Goal: Information Seeking & Learning: Learn about a topic

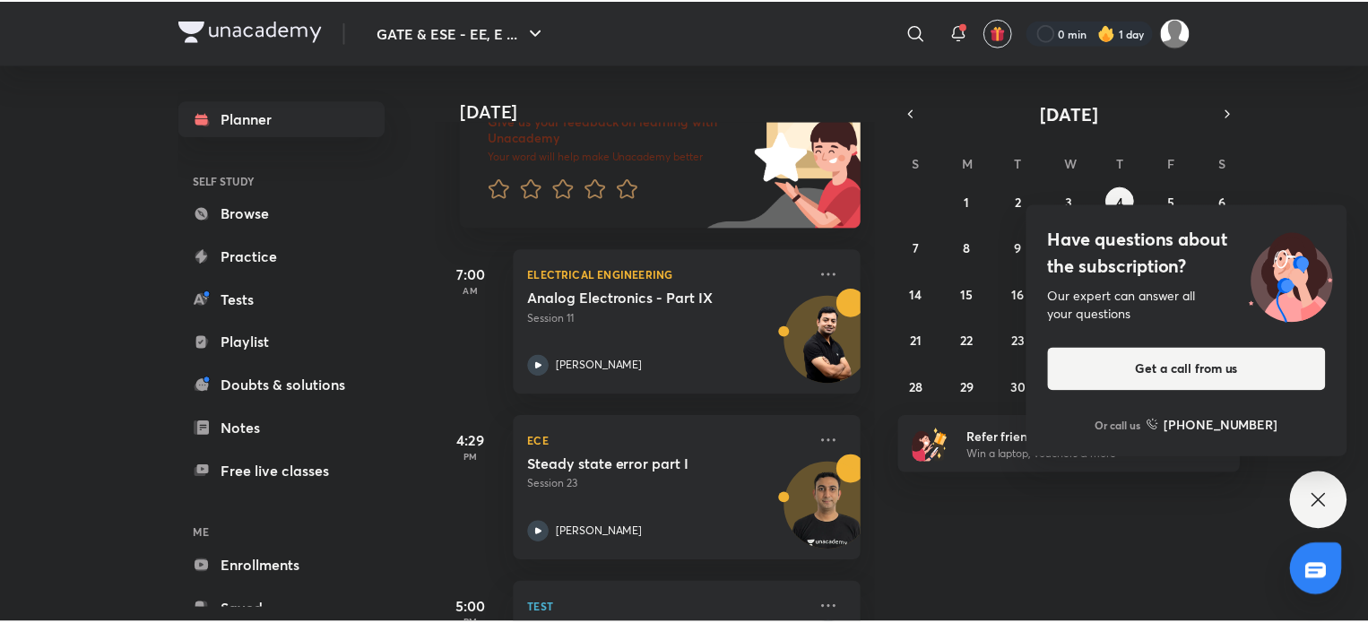
scroll to position [134, 0]
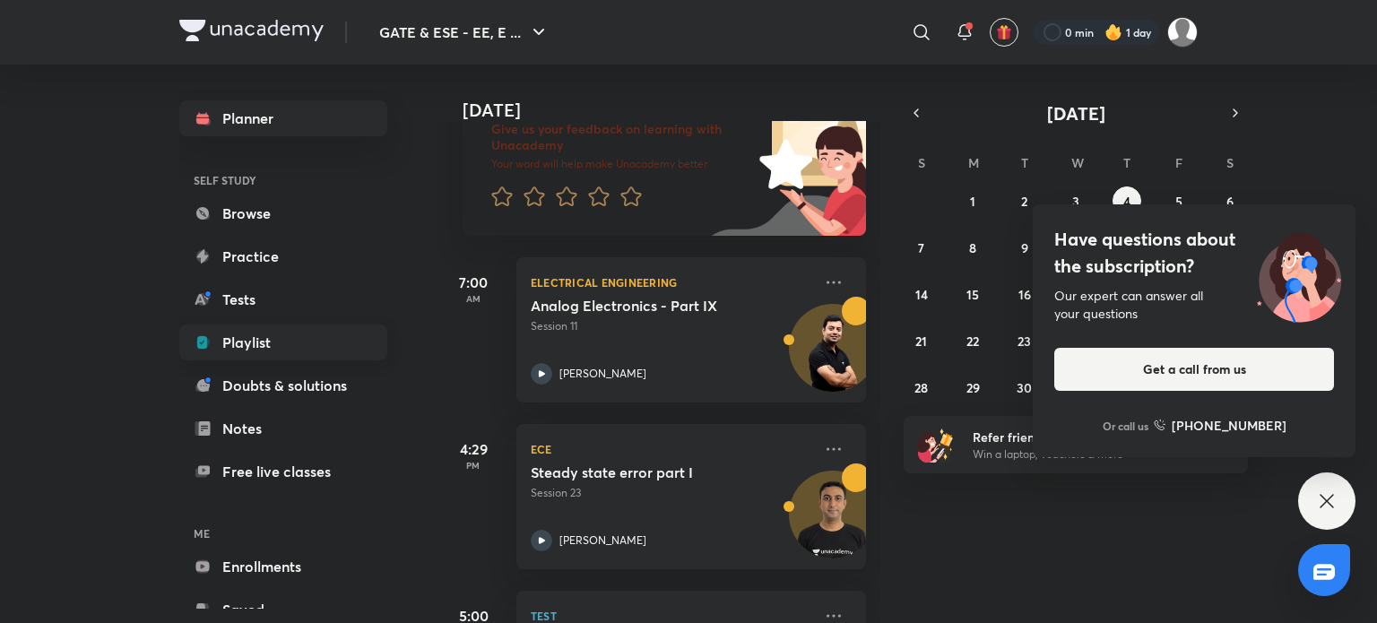
click at [297, 353] on link "Playlist" at bounding box center [283, 342] width 208 height 36
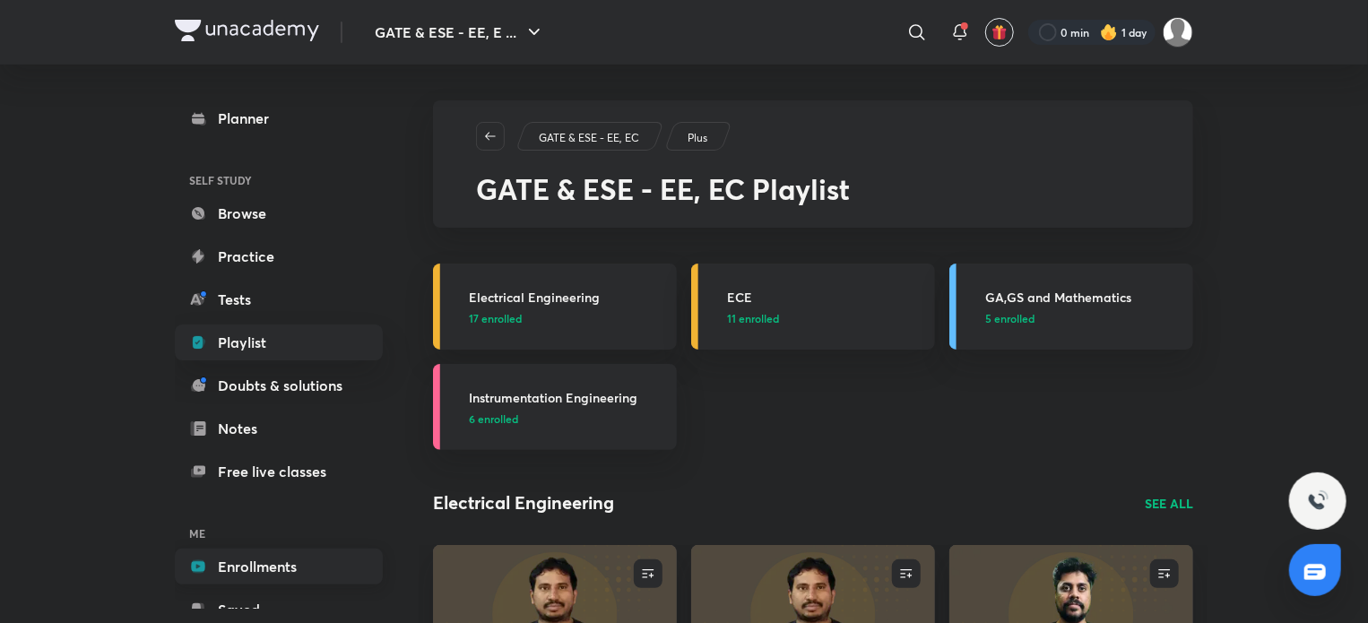
click at [237, 566] on link "Enrollments" at bounding box center [279, 567] width 208 height 36
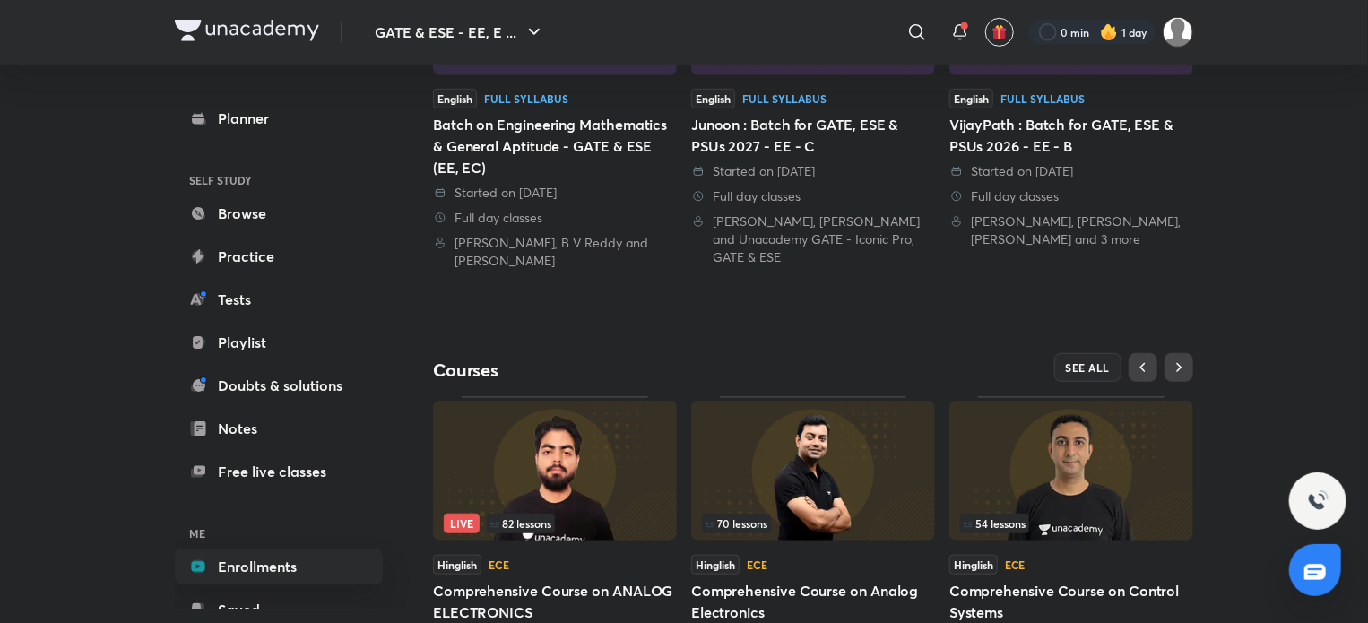
scroll to position [630, 0]
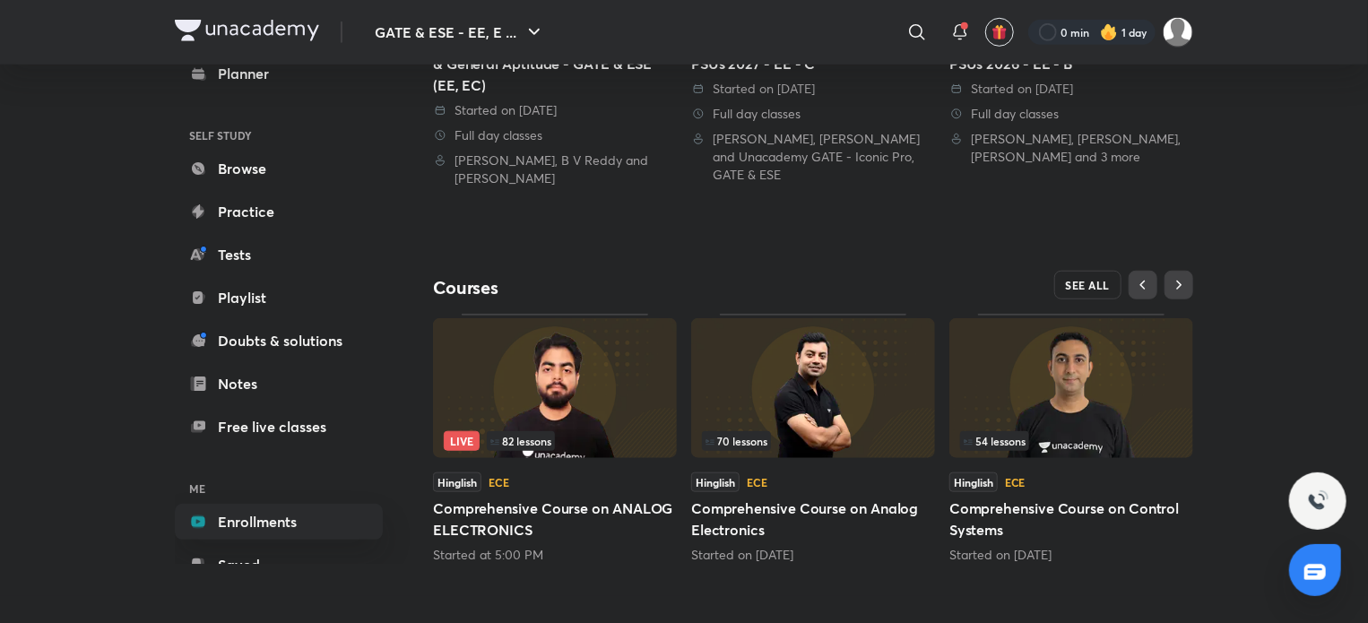
click at [1099, 272] on button "SEE ALL" at bounding box center [1088, 285] width 68 height 29
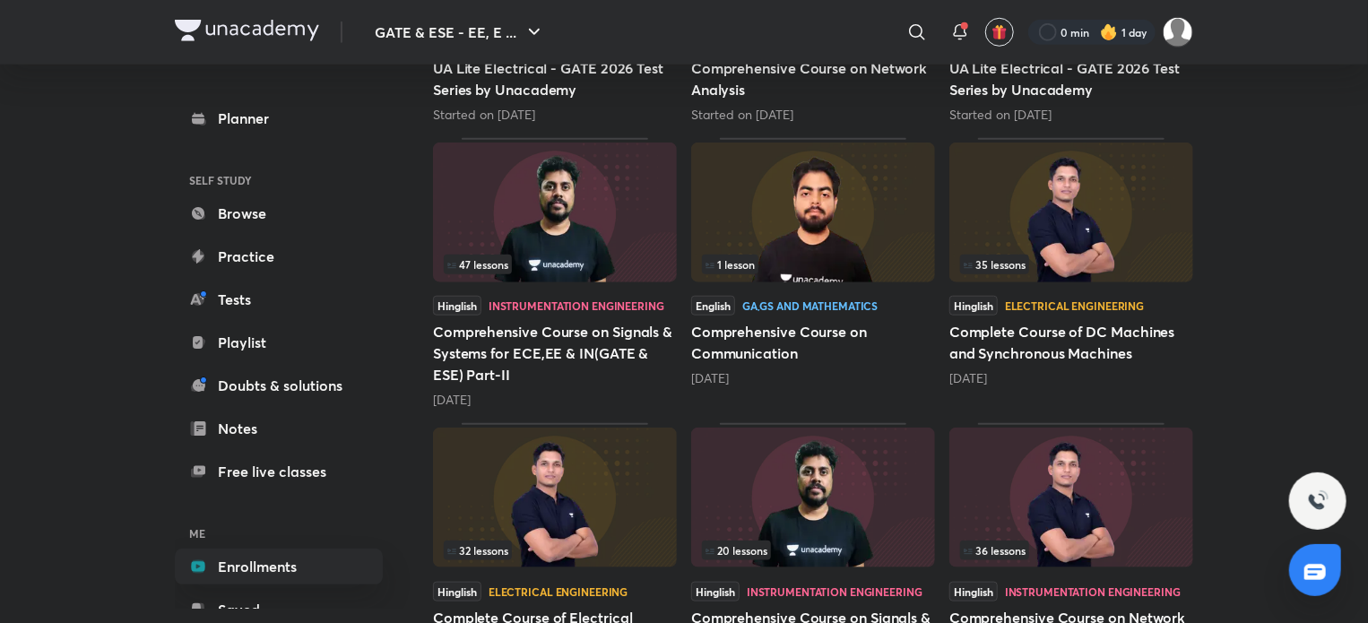
scroll to position [739, 0]
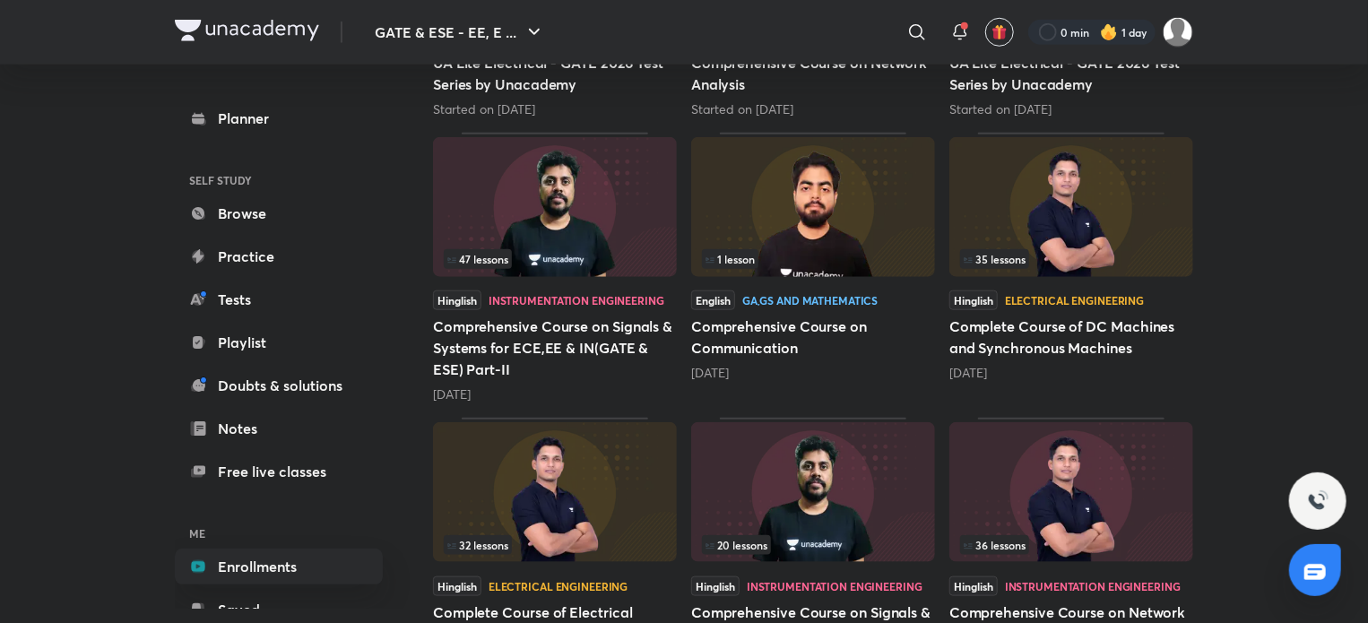
drag, startPoint x: 1337, startPoint y: 393, endPoint x: 1366, endPoint y: 368, distance: 38.1
click at [1019, 566] on div "36 lessons Hinglish Instrumentation Engineering Comprehensive Course on Network…" at bounding box center [1071, 553] width 244 height 271
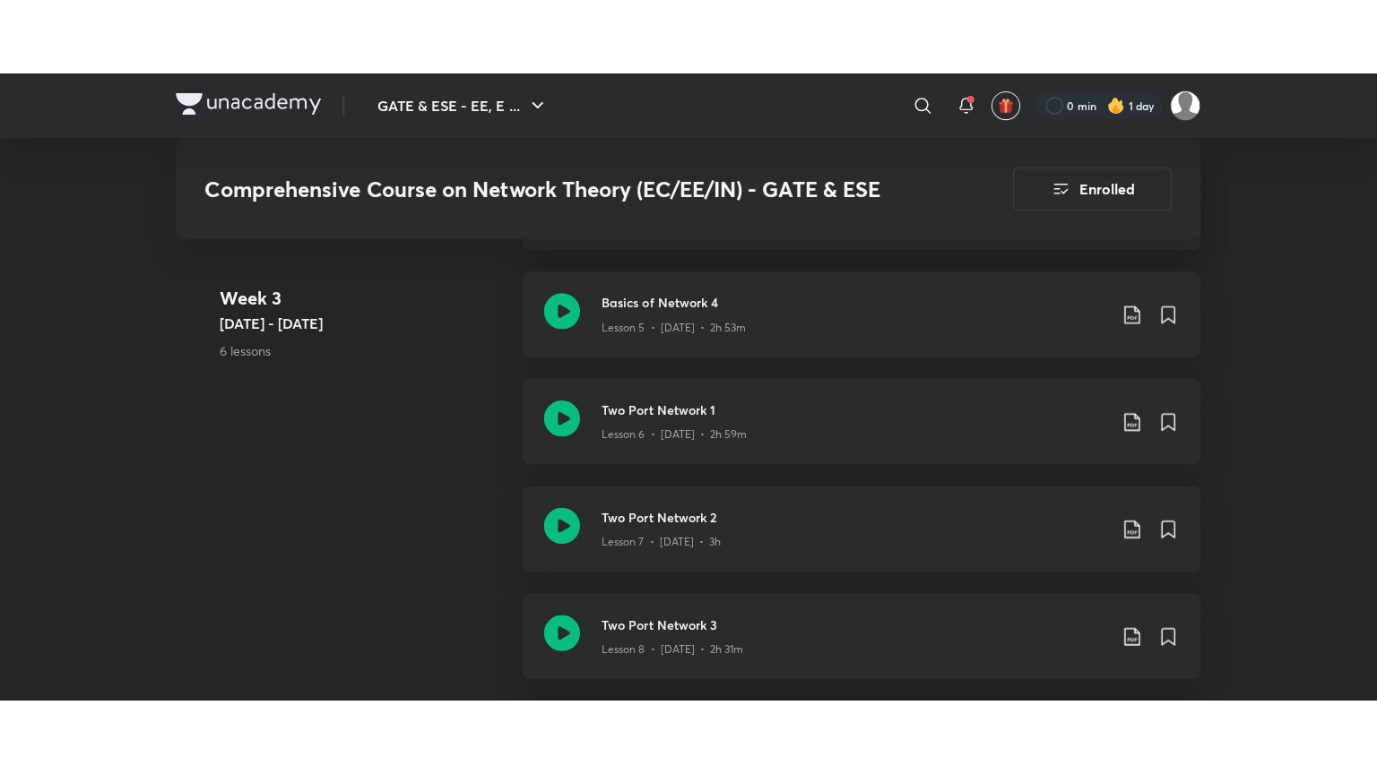
scroll to position [1667, 0]
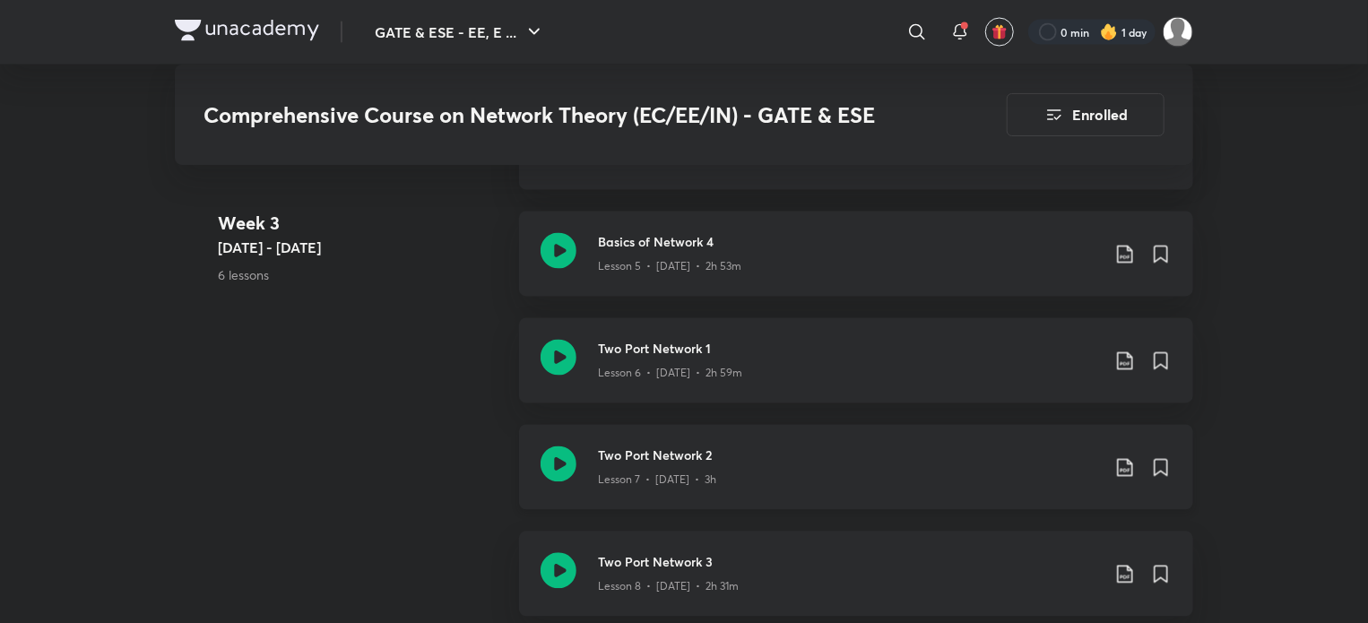
click at [704, 449] on h3 "Two Port Network 2" at bounding box center [849, 455] width 502 height 19
